Goal: Task Accomplishment & Management: Use online tool/utility

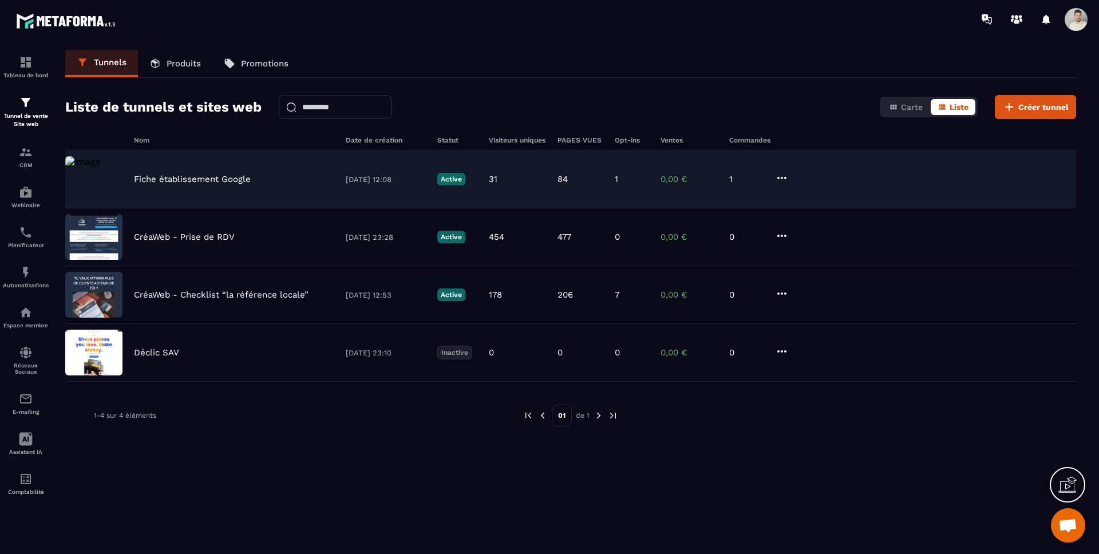
click at [180, 179] on p "Fiche établissement Google" at bounding box center [192, 179] width 117 height 10
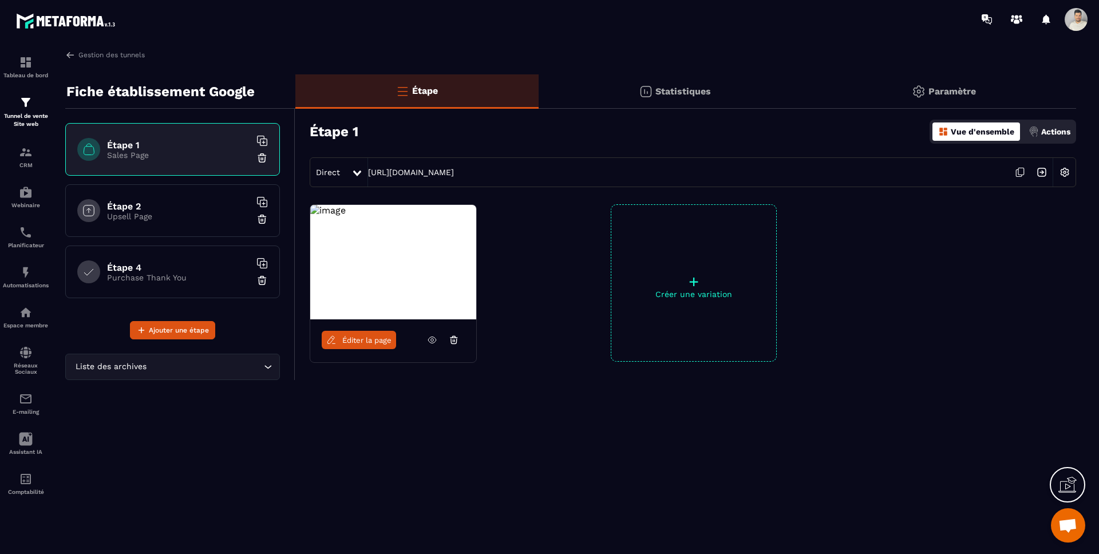
click at [369, 343] on span "Éditer la page" at bounding box center [366, 340] width 49 height 9
